Goal: Information Seeking & Learning: Learn about a topic

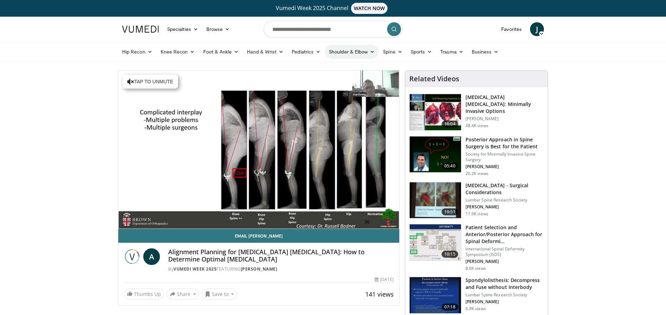
click at [353, 53] on link "Shoulder & Elbow" at bounding box center [352, 52] width 54 height 14
click at [317, 68] on link "Elbow" at bounding box center [337, 67] width 83 height 11
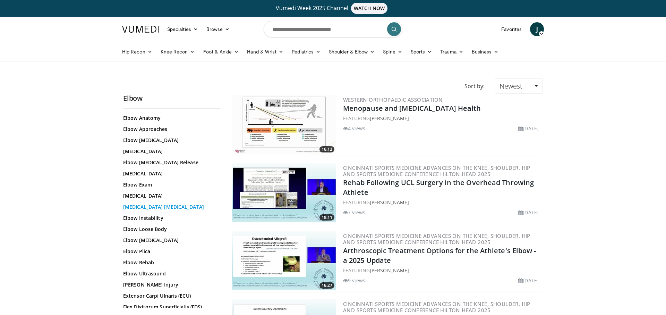
scroll to position [114, 0]
click at [159, 194] on link "[MEDICAL_DATA]" at bounding box center [170, 195] width 94 height 7
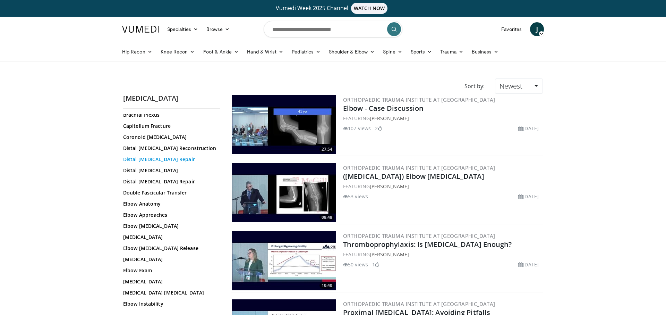
scroll to position [30, 0]
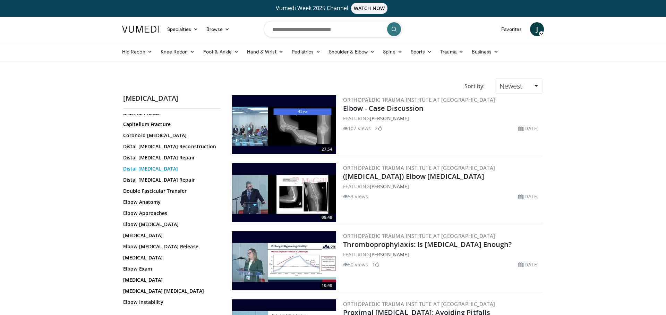
click at [178, 170] on link "Distal [MEDICAL_DATA]" at bounding box center [170, 168] width 94 height 7
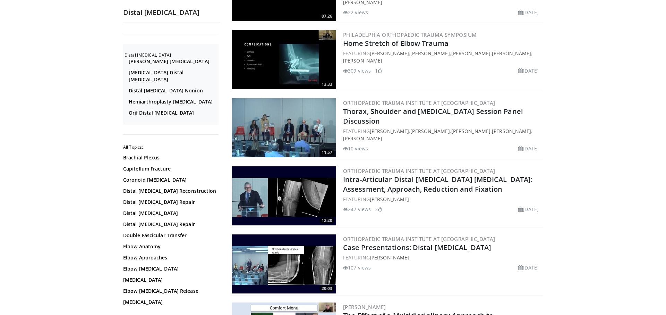
scroll to position [337, 0]
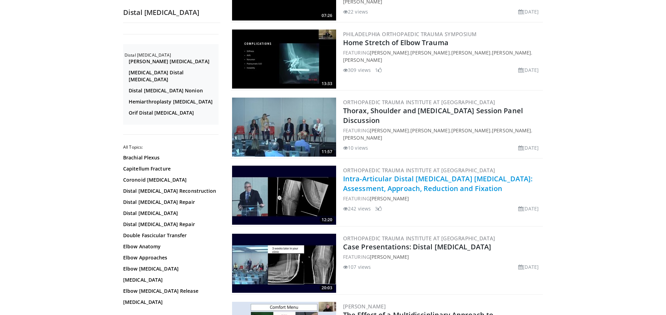
click at [362, 182] on link "Intra-Articular Distal [MEDICAL_DATA] [MEDICAL_DATA]: Assessment, Approach, Red…" at bounding box center [437, 183] width 189 height 19
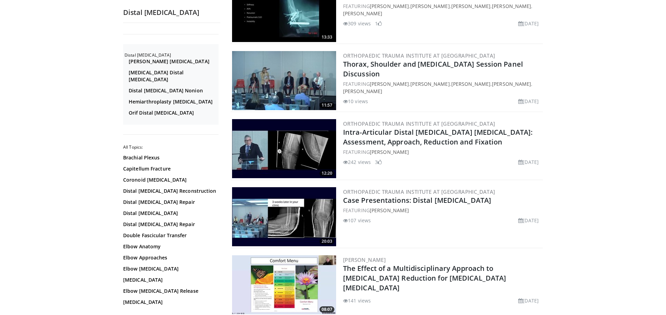
scroll to position [387, 0]
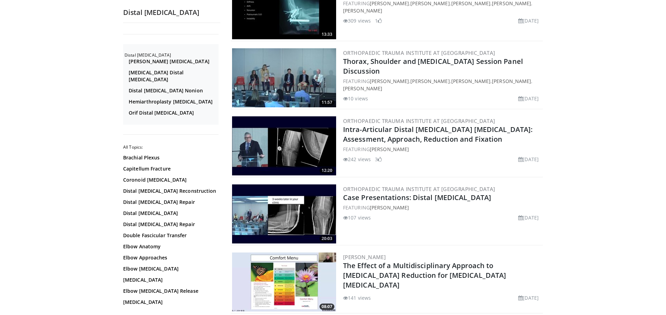
click at [292, 219] on img at bounding box center [284, 213] width 104 height 59
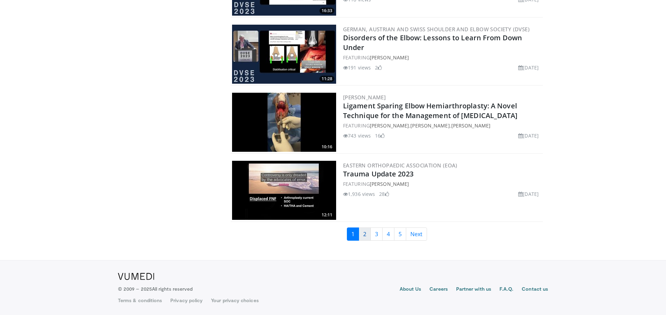
scroll to position [1568, 0]
click at [368, 235] on link "2" at bounding box center [365, 233] width 12 height 13
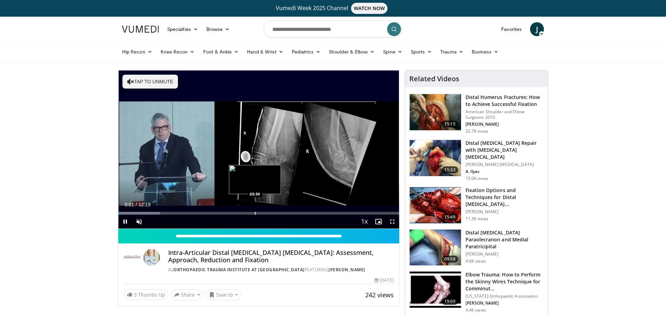
click at [255, 212] on div "Progress Bar" at bounding box center [255, 213] width 1 height 3
click at [278, 212] on div "Progress Bar" at bounding box center [278, 213] width 1 height 3
click at [288, 212] on div "Progress Bar" at bounding box center [288, 213] width 1 height 3
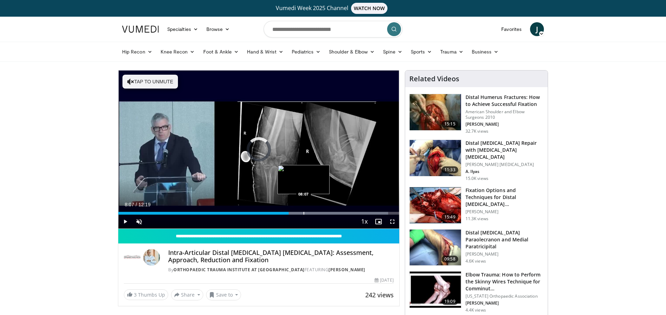
click at [303, 212] on div "Progress Bar" at bounding box center [303, 213] width 1 height 3
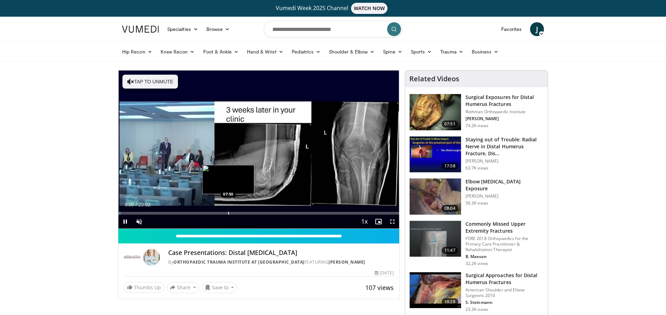
click at [228, 212] on div "Loaded : 0.83% 00:00 07:50" at bounding box center [258, 213] width 281 height 3
click at [250, 213] on div "Progress Bar" at bounding box center [250, 213] width 1 height 3
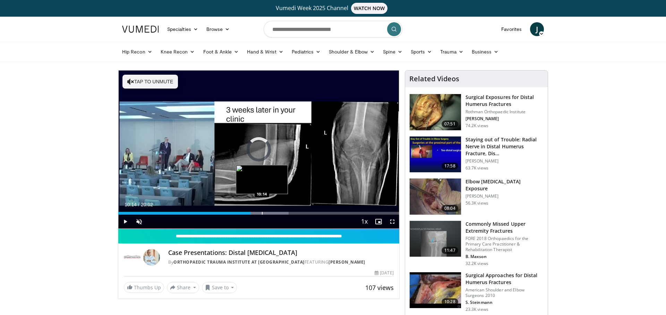
click at [262, 212] on div "Progress Bar" at bounding box center [262, 213] width 1 height 3
click at [274, 213] on div "Progress Bar" at bounding box center [274, 213] width 1 height 3
click at [295, 213] on div "Progress Bar" at bounding box center [295, 213] width 1 height 3
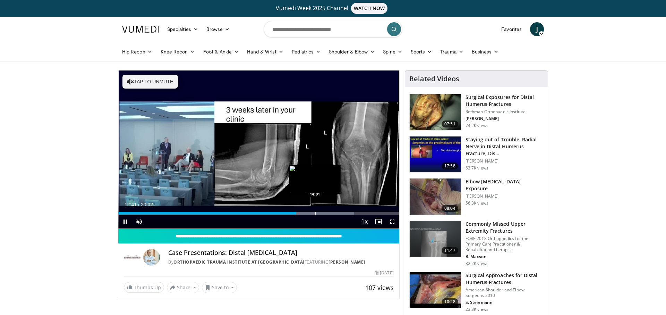
click at [315, 212] on div "Progress Bar" at bounding box center [315, 213] width 1 height 3
click at [327, 213] on div "Progress Bar" at bounding box center [327, 213] width 1 height 3
click at [338, 212] on div "Progress Bar" at bounding box center [338, 213] width 1 height 3
click at [346, 212] on div "Progress Bar" at bounding box center [346, 213] width 1 height 3
click at [355, 213] on div "Progress Bar" at bounding box center [355, 213] width 1 height 3
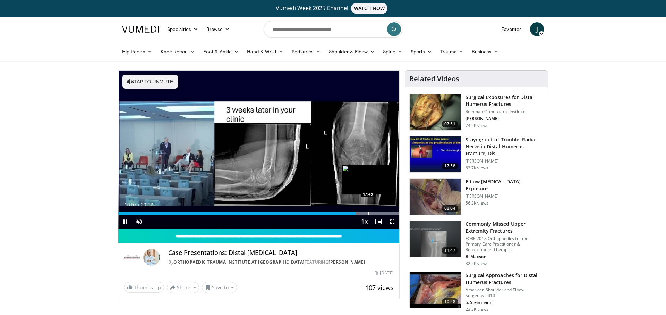
click at [368, 213] on div "Progress Bar" at bounding box center [368, 213] width 1 height 3
click at [375, 213] on div "Progress Bar" at bounding box center [375, 213] width 1 height 3
click at [382, 214] on span "Video Player" at bounding box center [378, 221] width 14 height 14
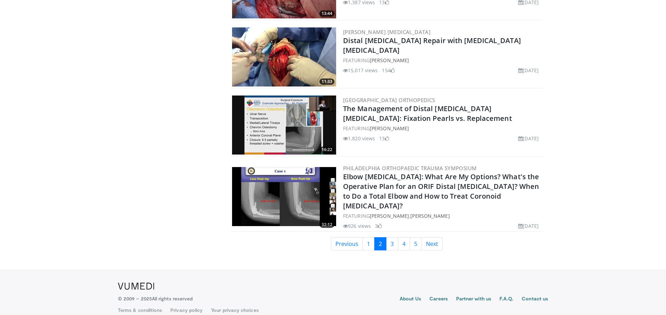
scroll to position [1567, 0]
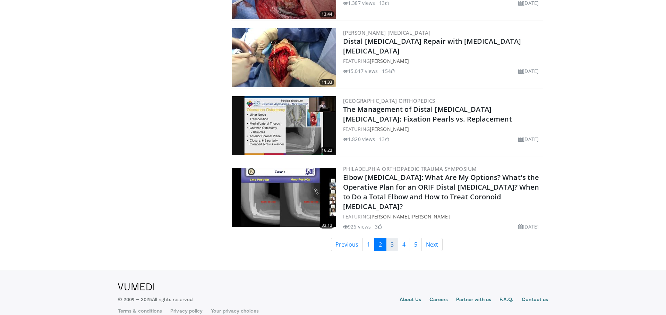
click at [392, 238] on link "3" at bounding box center [392, 244] width 12 height 13
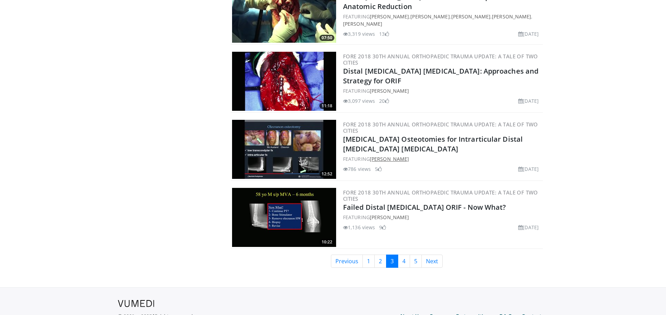
scroll to position [1560, 0]
click at [401, 254] on link "4" at bounding box center [404, 260] width 12 height 13
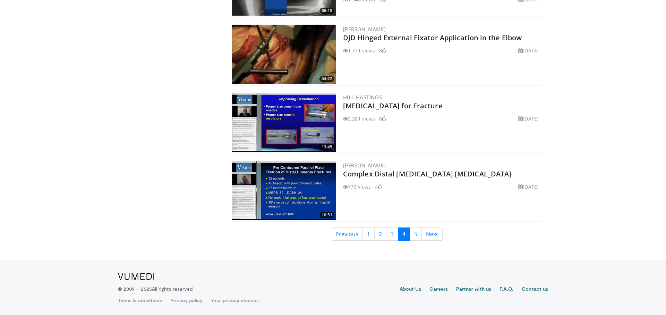
scroll to position [1566, 0]
click at [417, 237] on link "5" at bounding box center [416, 233] width 12 height 13
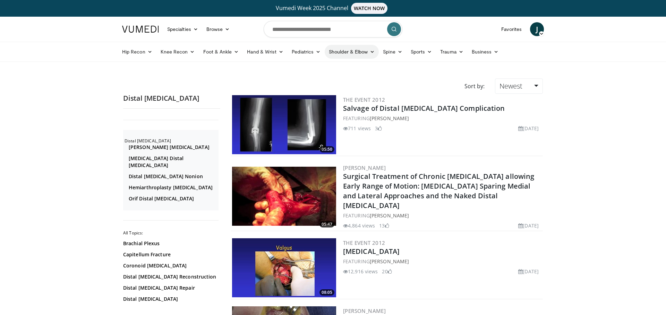
click at [351, 51] on link "Shoulder & Elbow" at bounding box center [352, 52] width 54 height 14
click at [312, 69] on link "Elbow" at bounding box center [337, 67] width 83 height 11
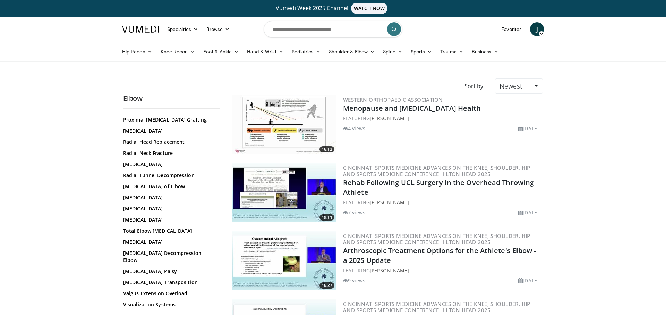
scroll to position [525, 0]
click at [172, 212] on link "[MEDICAL_DATA]" at bounding box center [170, 208] width 94 height 7
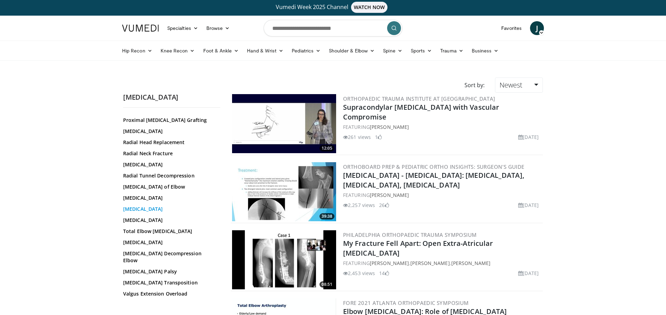
scroll to position [525, 0]
click at [195, 212] on link "[MEDICAL_DATA]" at bounding box center [170, 208] width 94 height 7
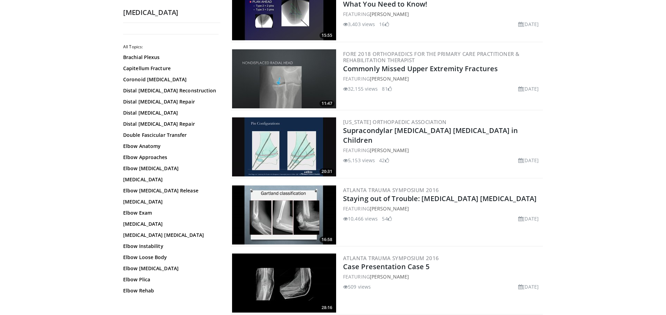
scroll to position [958, 0]
